Goal: Find specific page/section: Find specific page/section

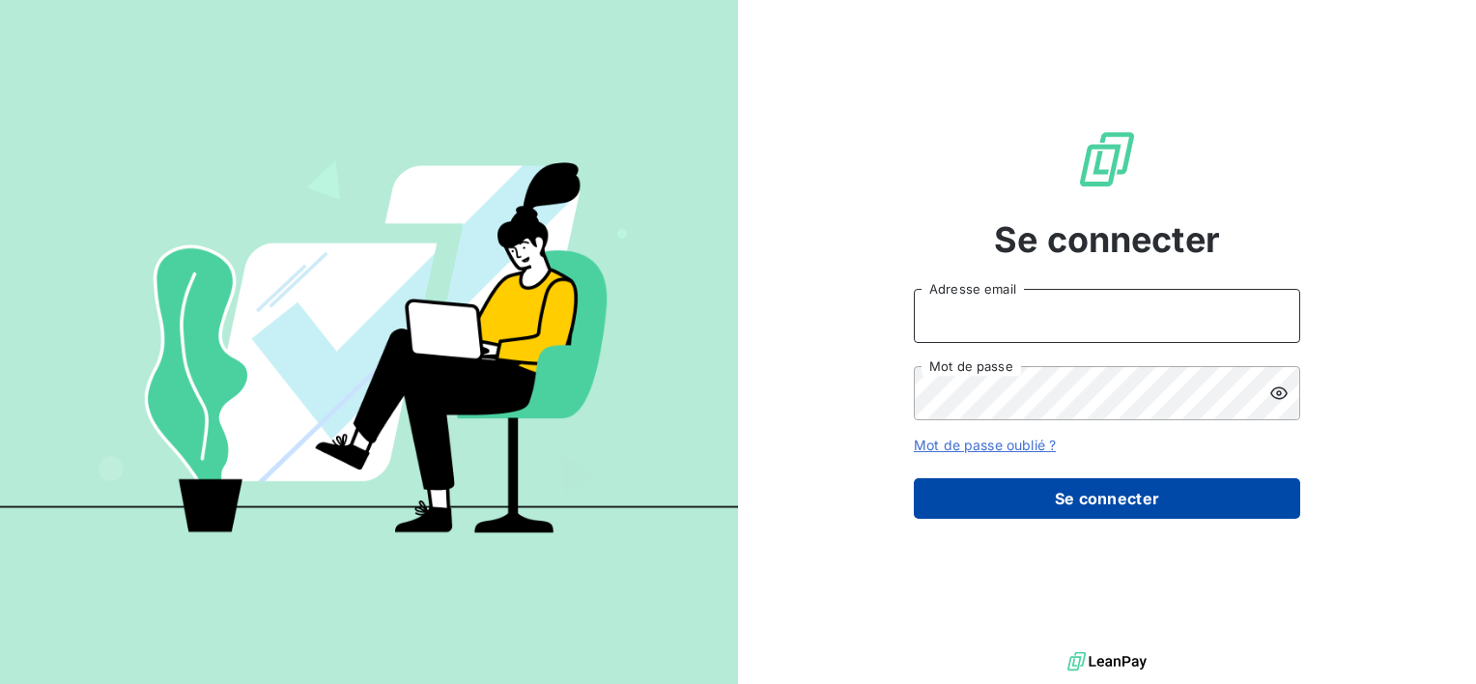
type input "[EMAIL_ADDRESS][DOMAIN_NAME]"
click at [1101, 495] on button "Se connecter" at bounding box center [1107, 498] width 386 height 41
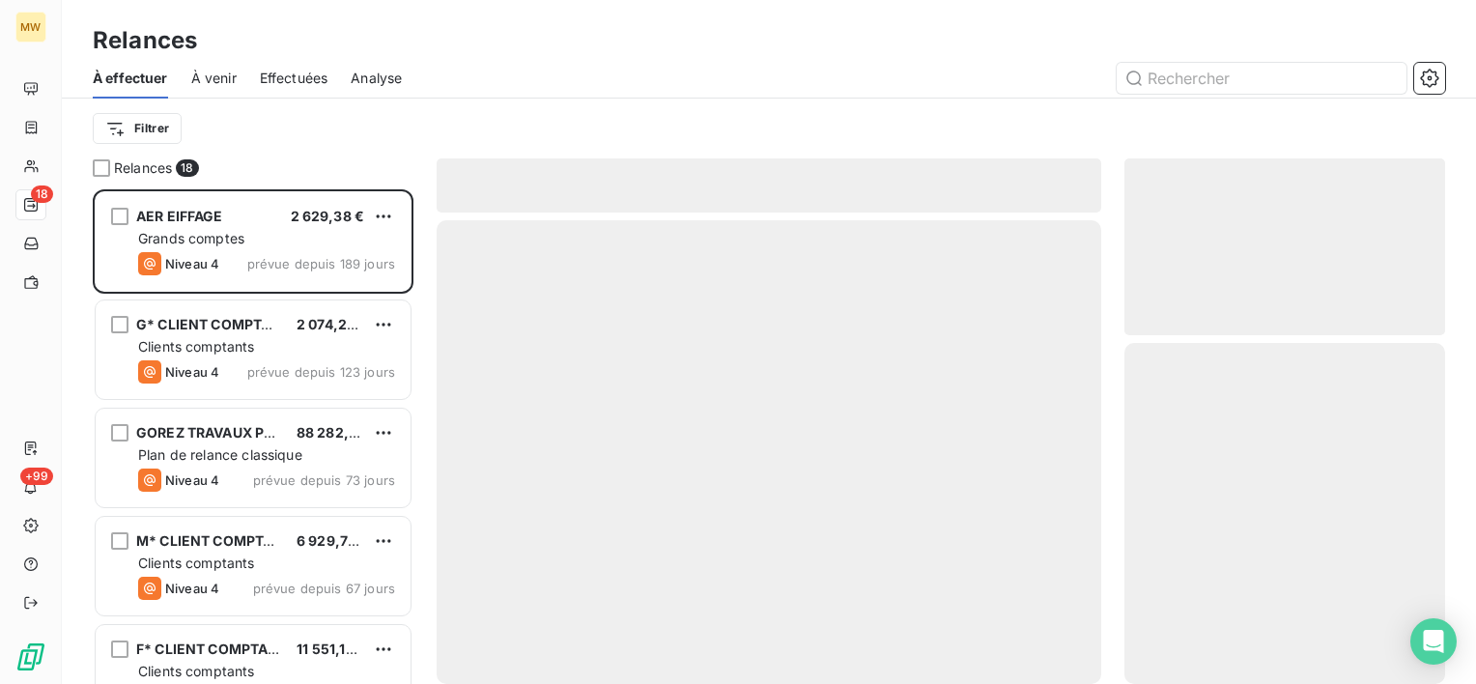
scroll to position [479, 305]
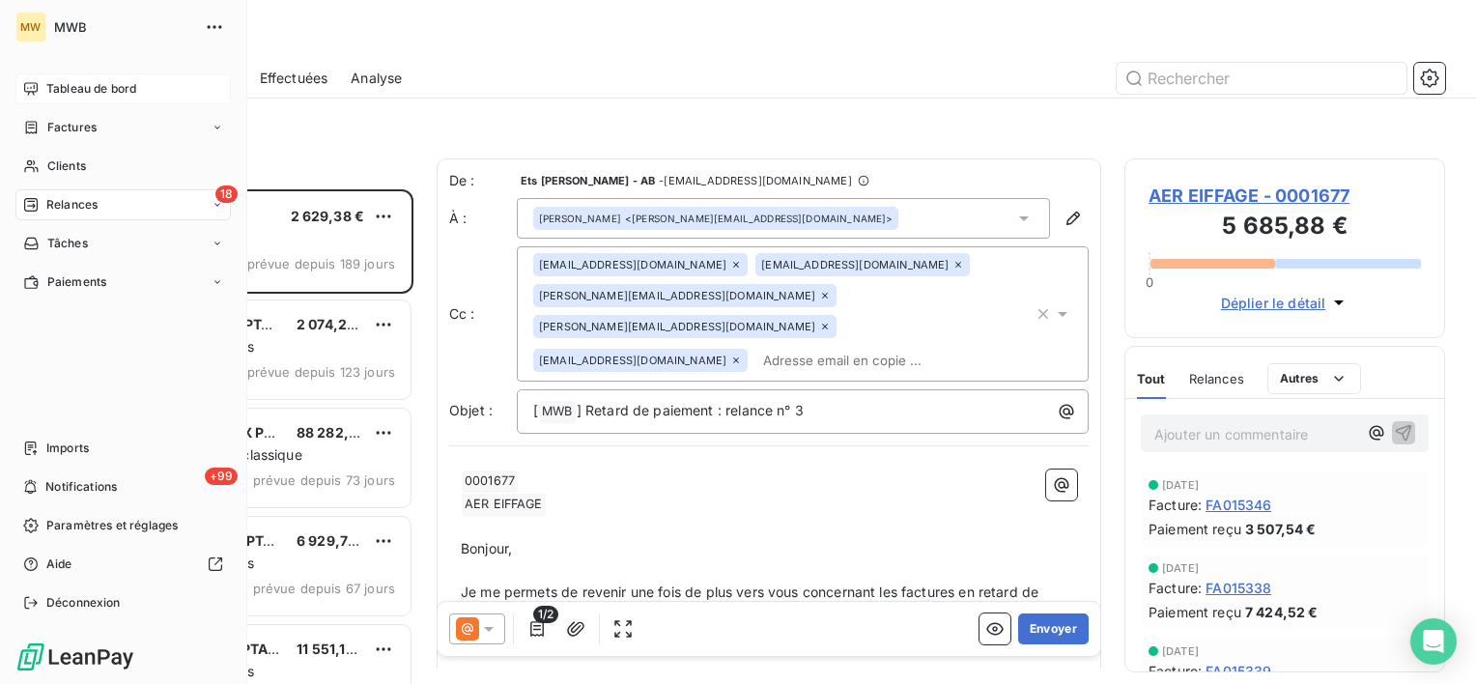
click at [92, 86] on span "Tableau de bord" at bounding box center [91, 88] width 90 height 17
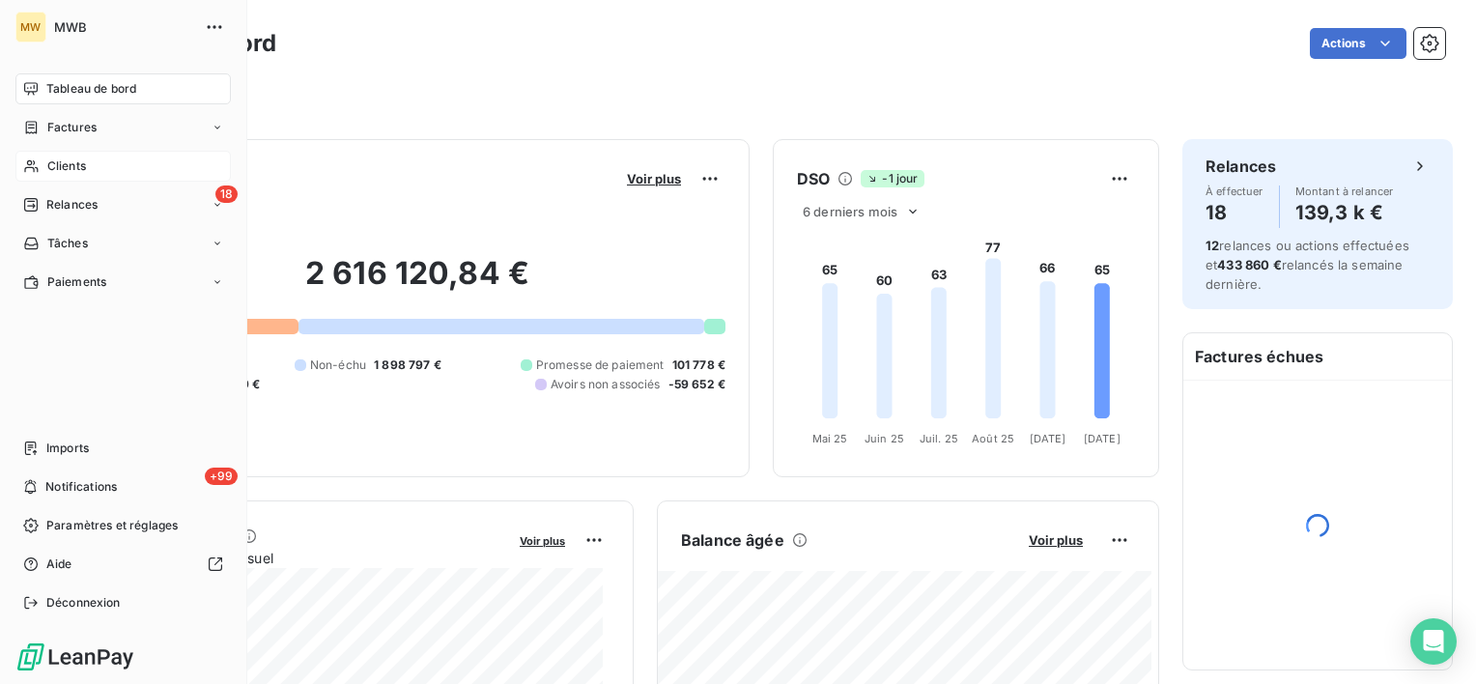
click at [57, 153] on div "Clients" at bounding box center [122, 166] width 215 height 31
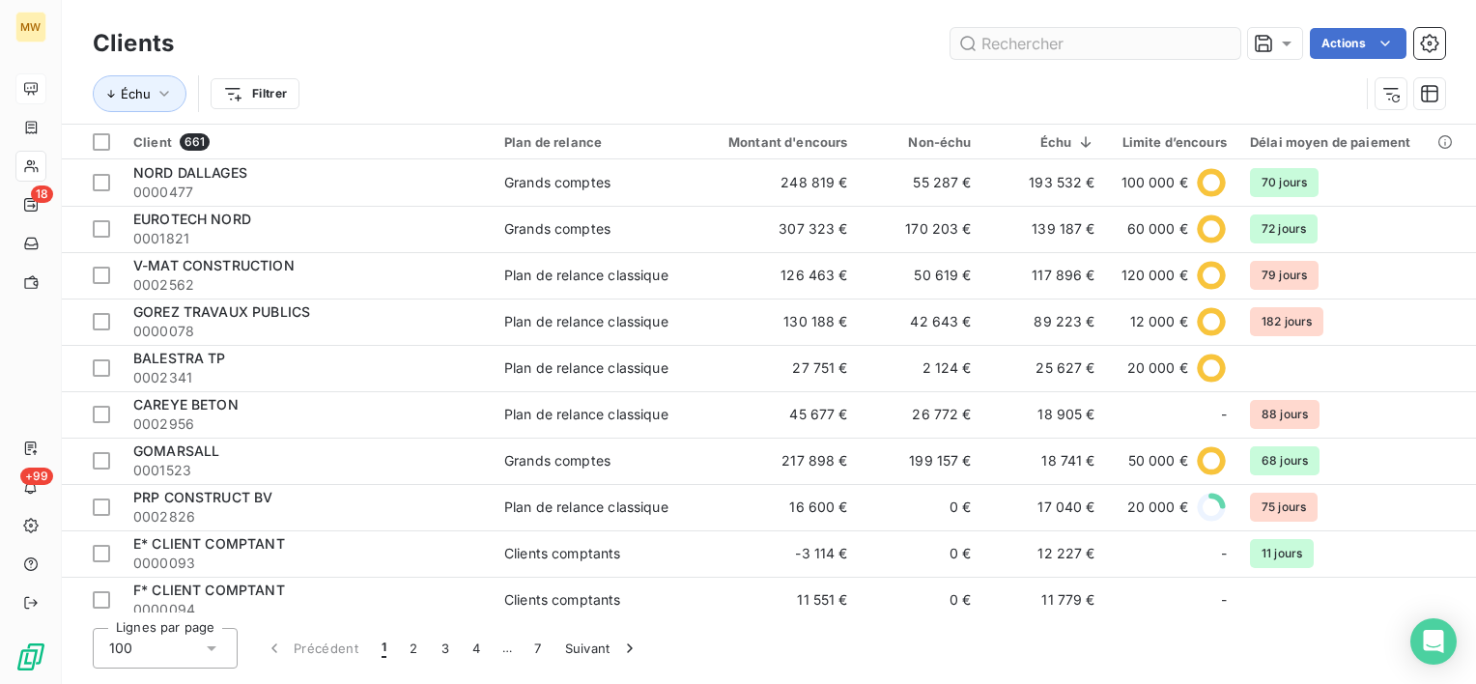
click at [1176, 51] on input "text" at bounding box center [1096, 43] width 290 height 31
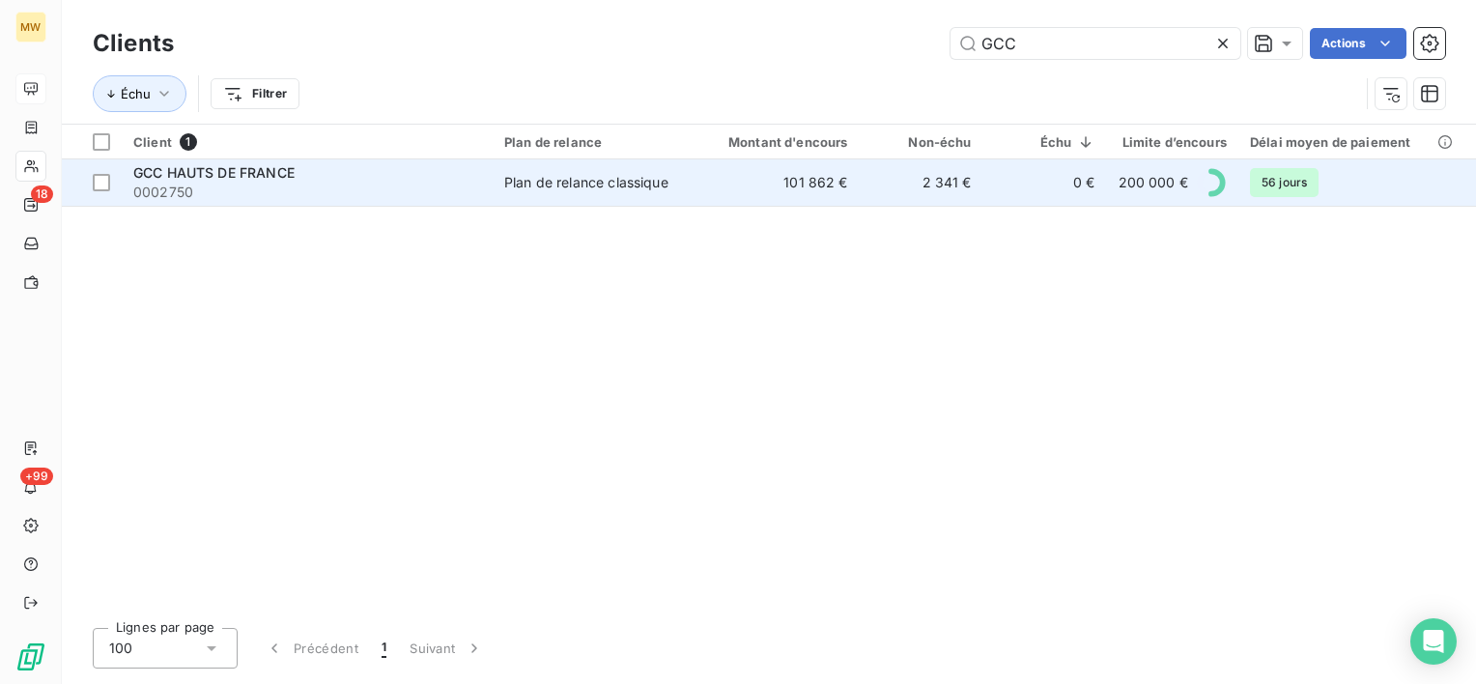
type input "GCC"
click at [441, 171] on div "GCC HAUTS DE FRANCE" at bounding box center [307, 172] width 348 height 19
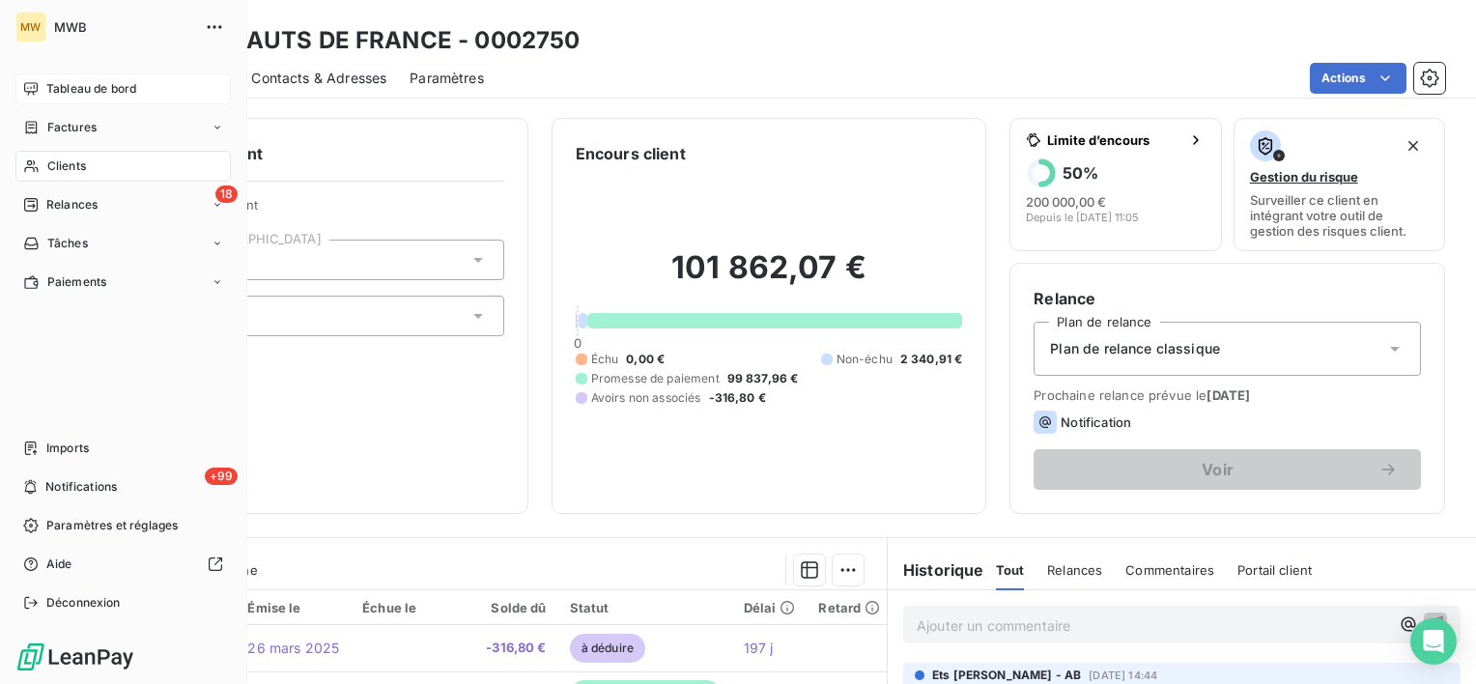
click at [81, 170] on span "Clients" at bounding box center [66, 165] width 39 height 17
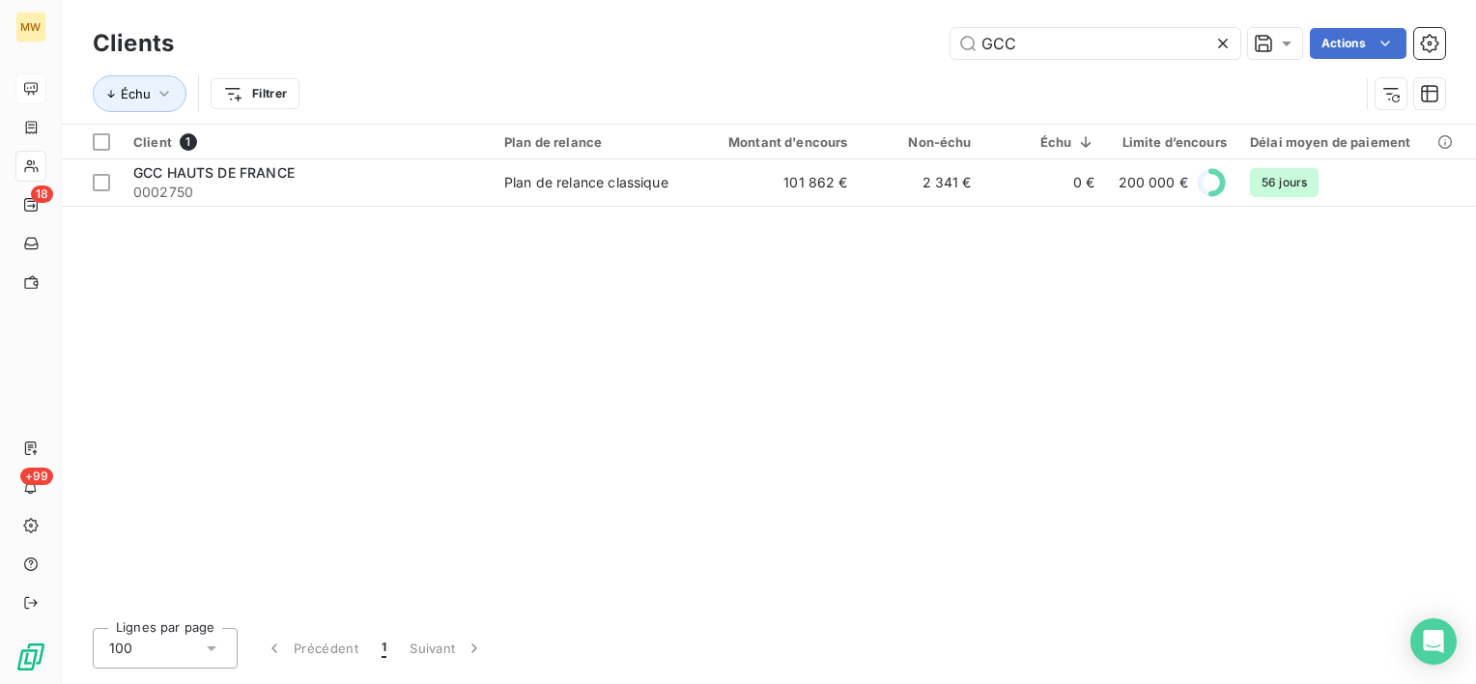
drag, startPoint x: 940, startPoint y: 43, endPoint x: 920, endPoint y: 43, distance: 20.3
click at [920, 43] on div "GCC Actions" at bounding box center [821, 43] width 1248 height 31
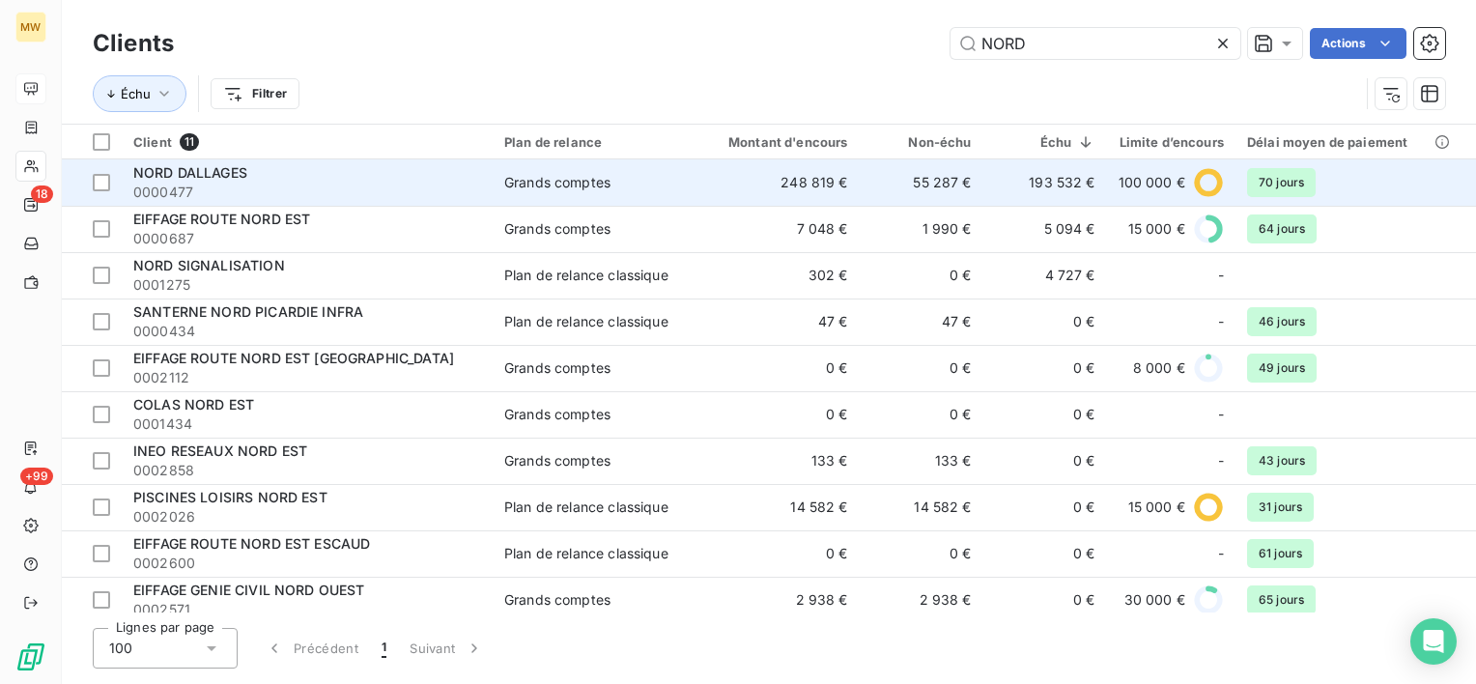
type input "NORD"
click at [369, 173] on div "NORD DALLAGES" at bounding box center [307, 172] width 348 height 19
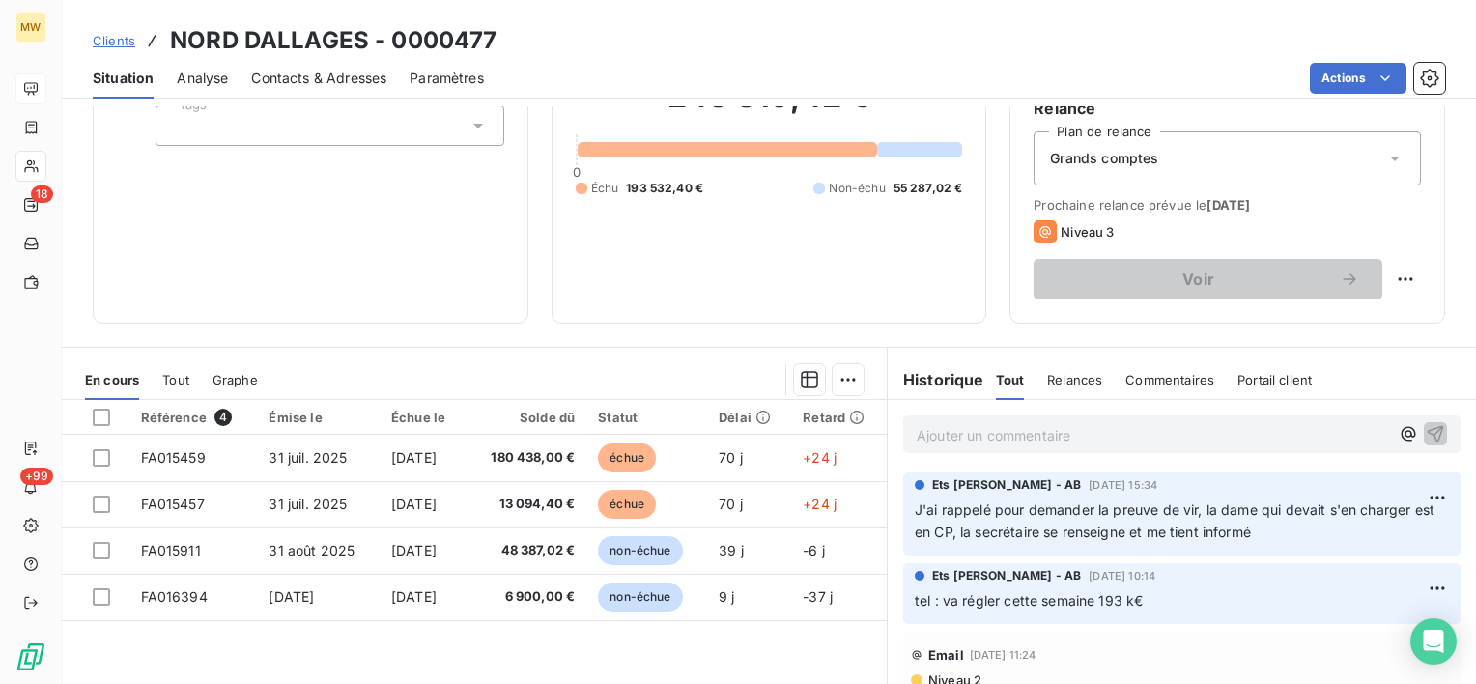
scroll to position [193, 0]
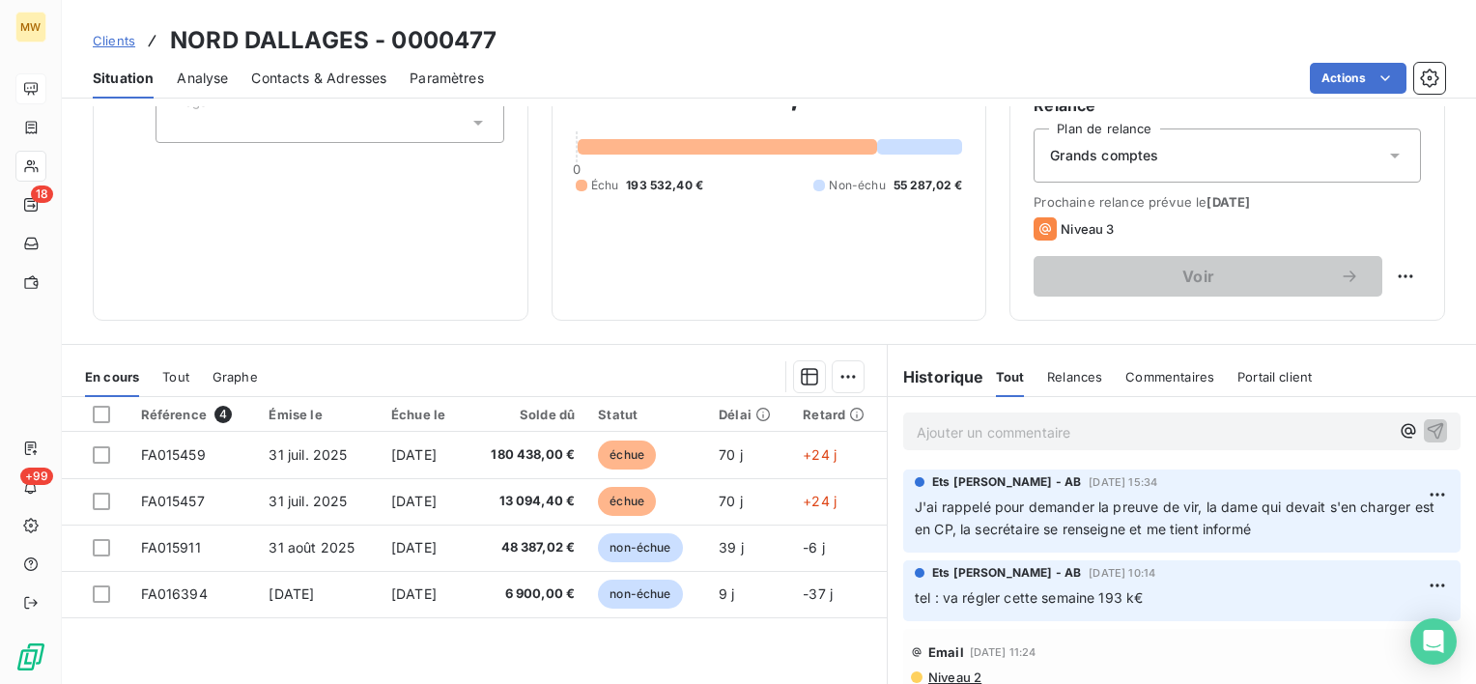
click at [971, 441] on p "Ajouter un commentaire ﻿" at bounding box center [1153, 432] width 472 height 24
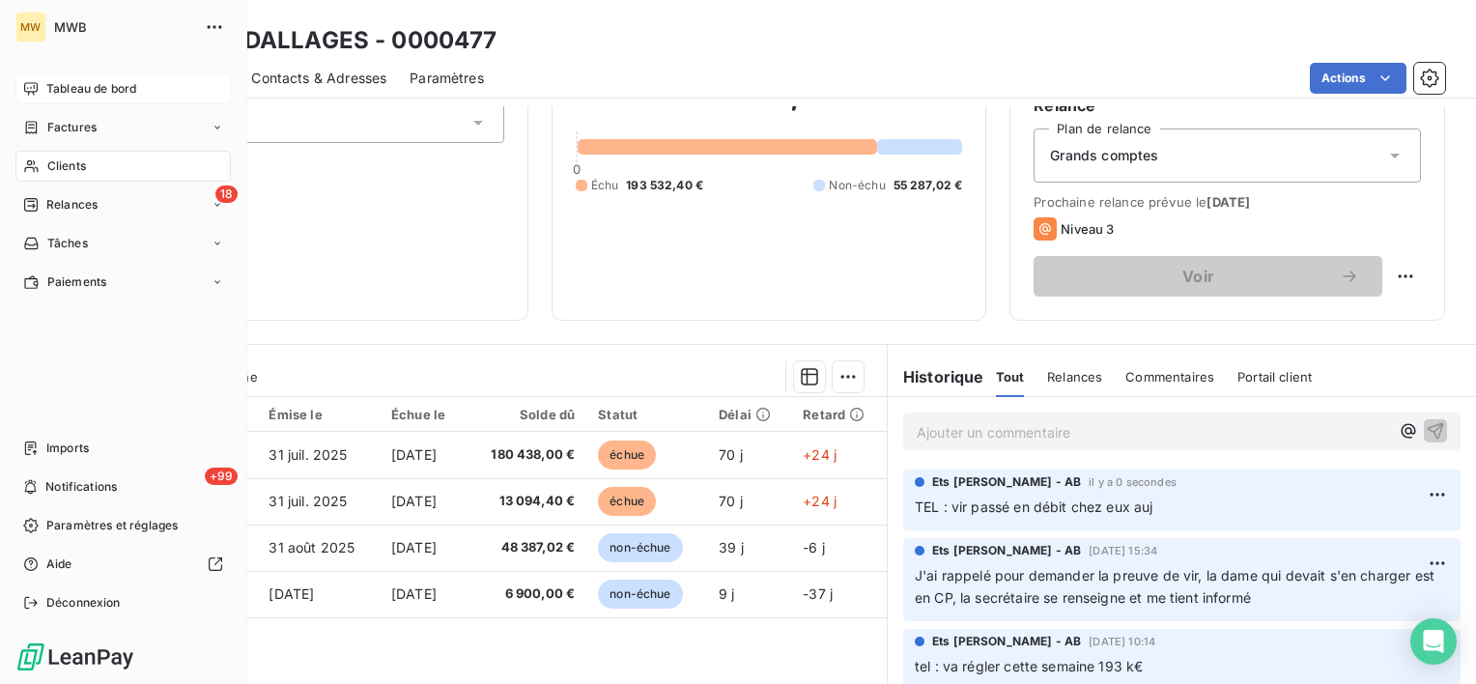
click at [58, 158] on span "Clients" at bounding box center [66, 165] width 39 height 17
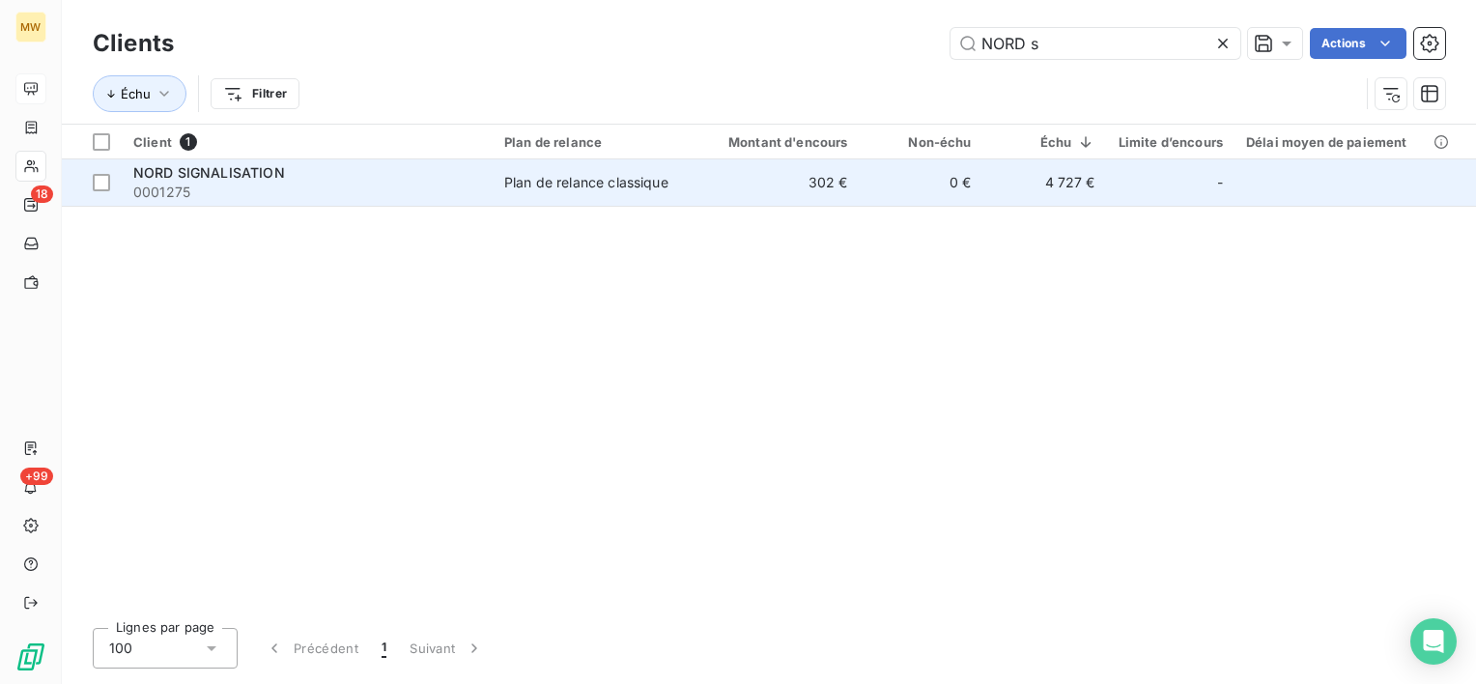
type input "NORD s"
click at [294, 189] on span "0001275" at bounding box center [307, 192] width 348 height 19
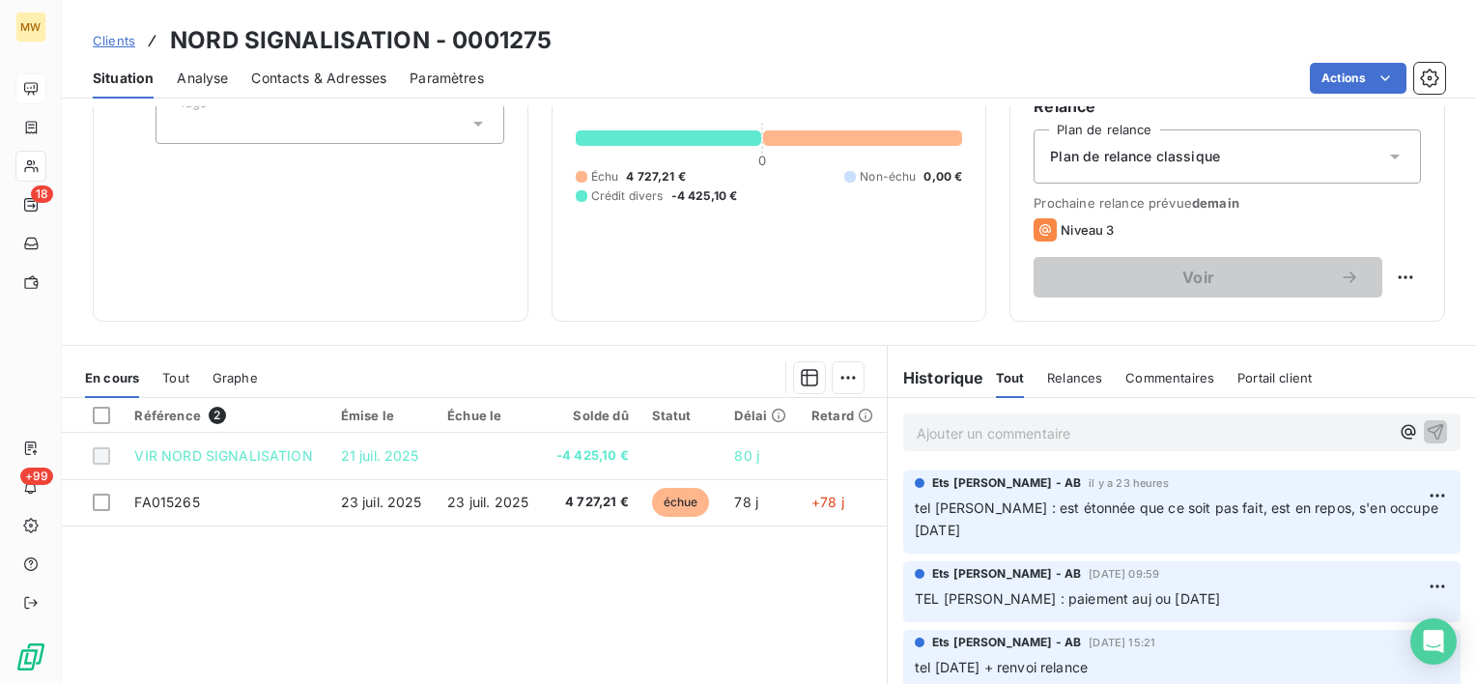
scroll to position [193, 0]
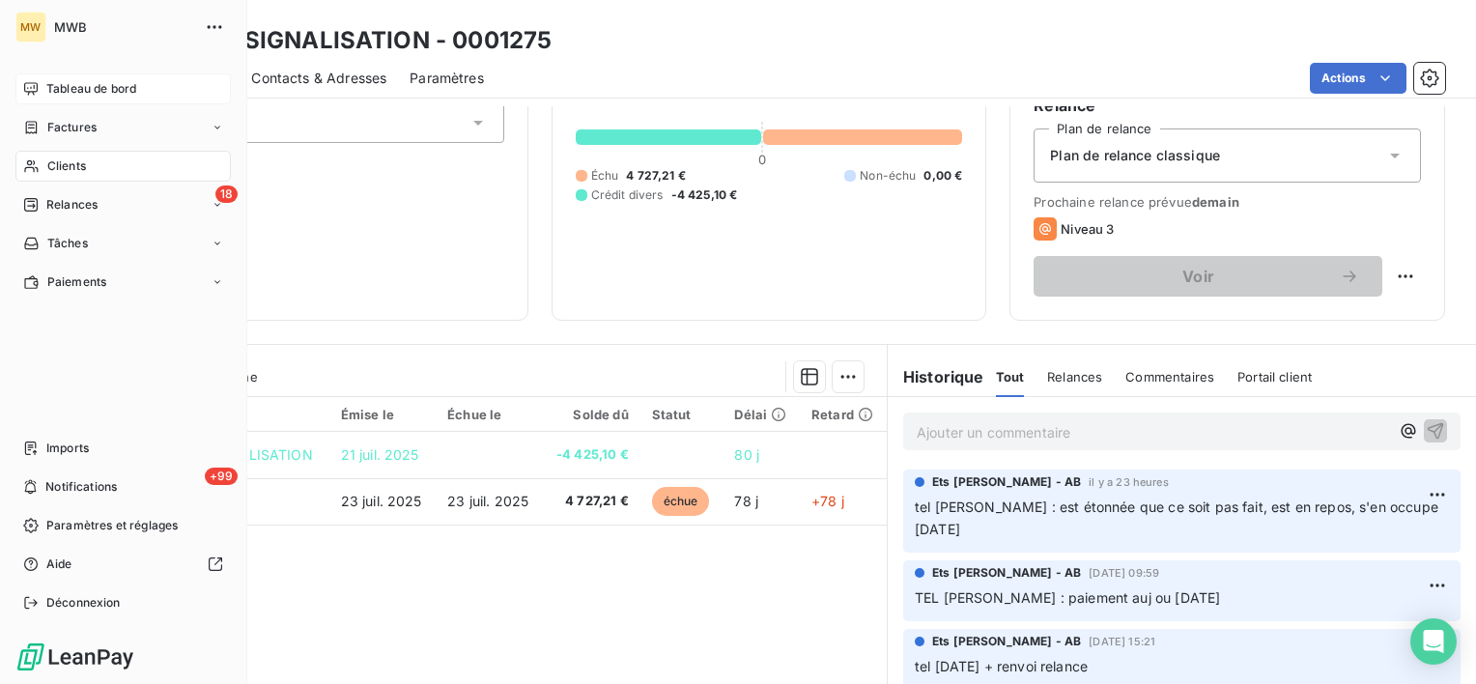
click at [31, 82] on icon at bounding box center [31, 88] width 14 height 13
